Goal: Find specific page/section

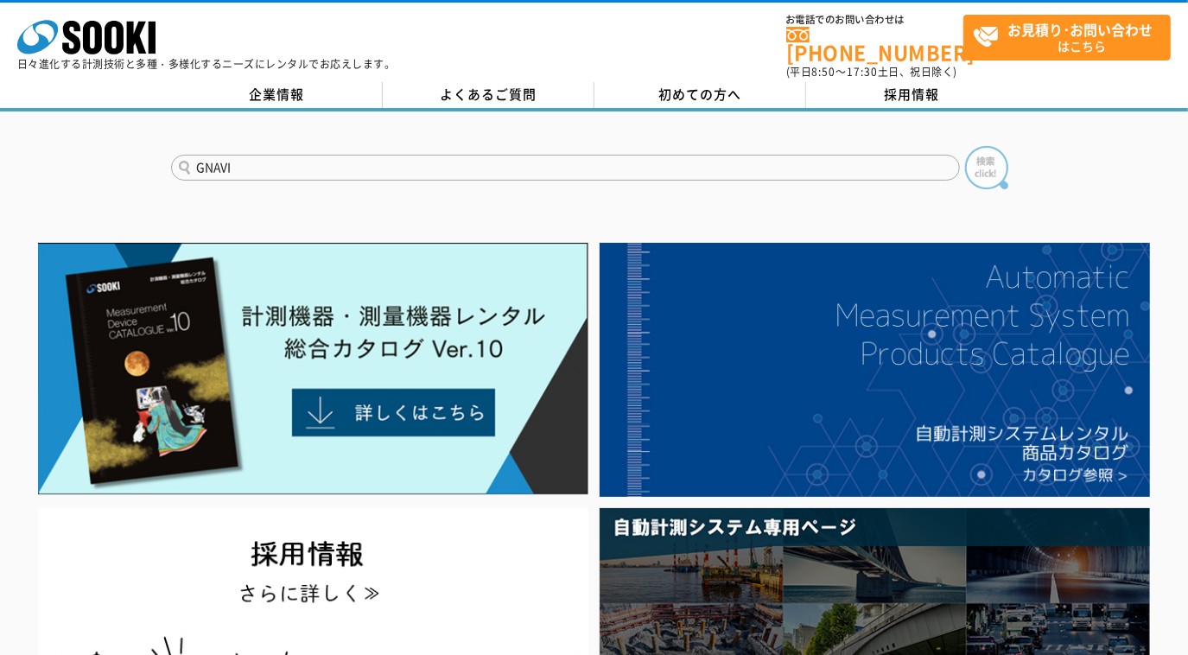
type input "GNAVI"
click at [965, 146] on button at bounding box center [986, 167] width 43 height 43
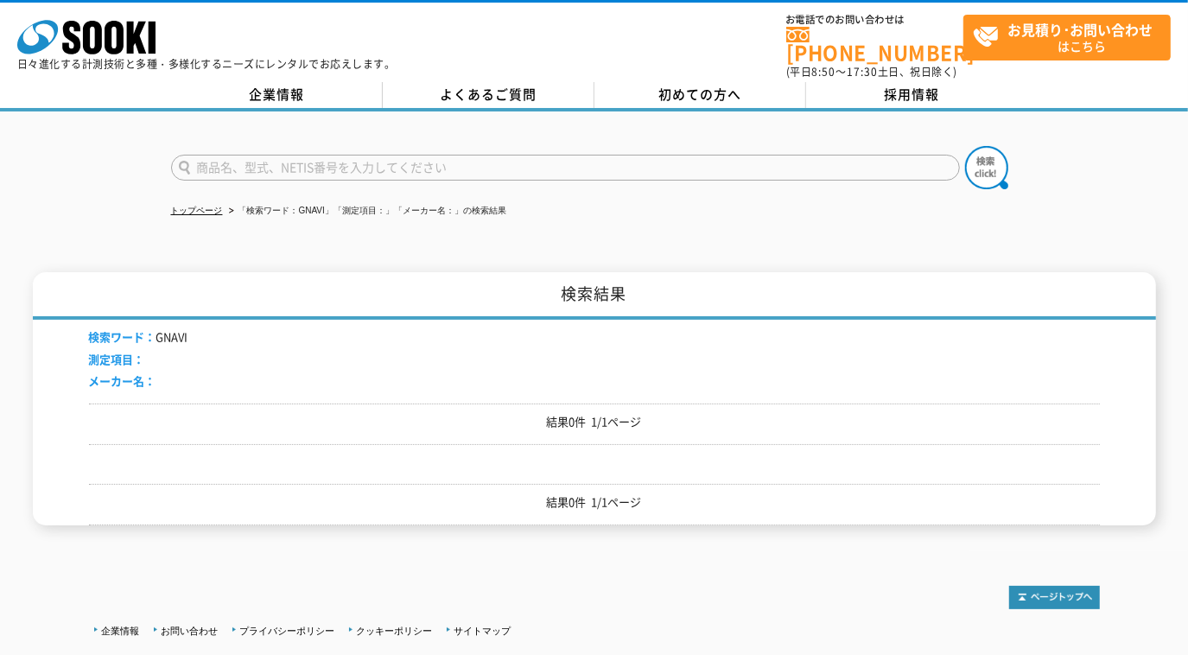
click at [223, 155] on input "text" at bounding box center [565, 168] width 789 height 26
click at [965, 146] on button at bounding box center [986, 167] width 43 height 43
type input "Gnab"
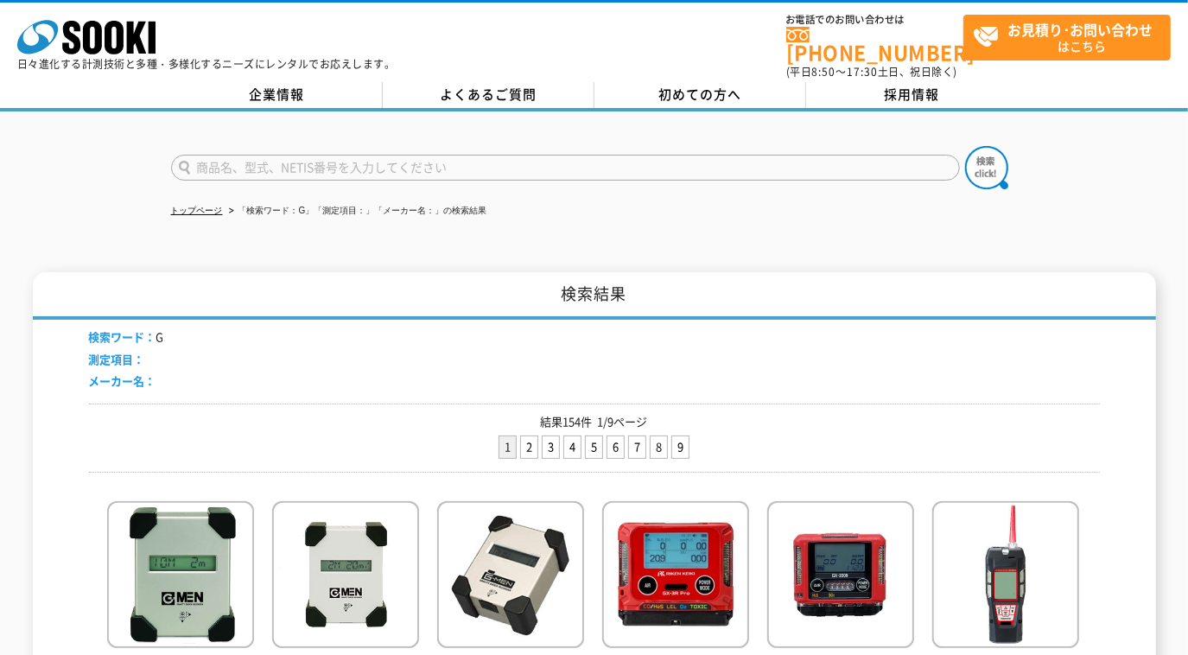
click at [223, 155] on input "text" at bounding box center [565, 168] width 789 height 26
type input "あ"
type input "Gナビ"
click at [965, 146] on button at bounding box center [986, 167] width 43 height 43
